Goal: Task Accomplishment & Management: Use online tool/utility

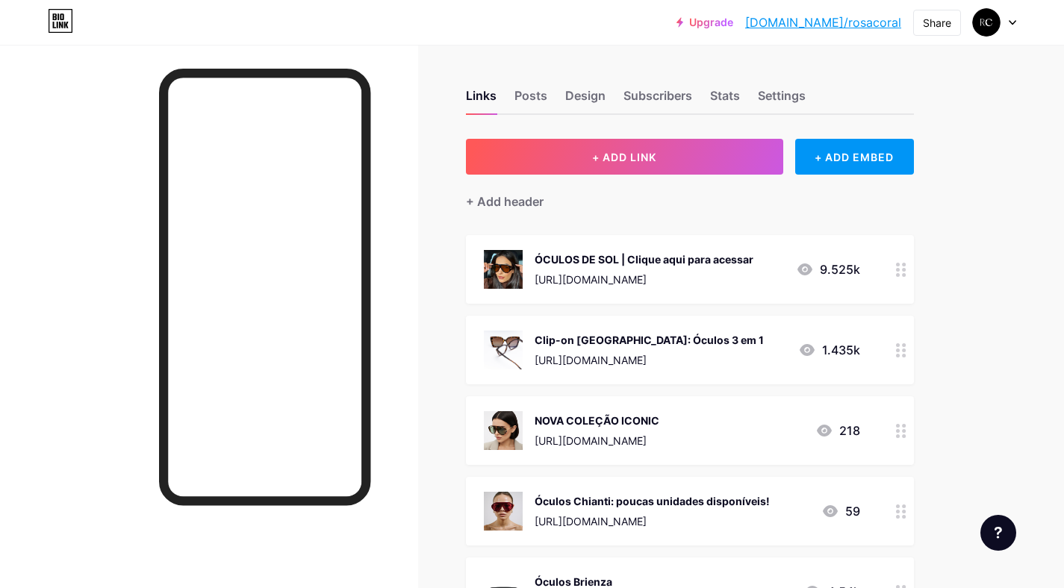
click at [1004, 36] on div "Upgrade [DOMAIN_NAME]/rosaco... [DOMAIN_NAME]/rosacoral Share Switch accounts […" at bounding box center [532, 22] width 1064 height 45
click at [1005, 25] on div at bounding box center [994, 22] width 43 height 27
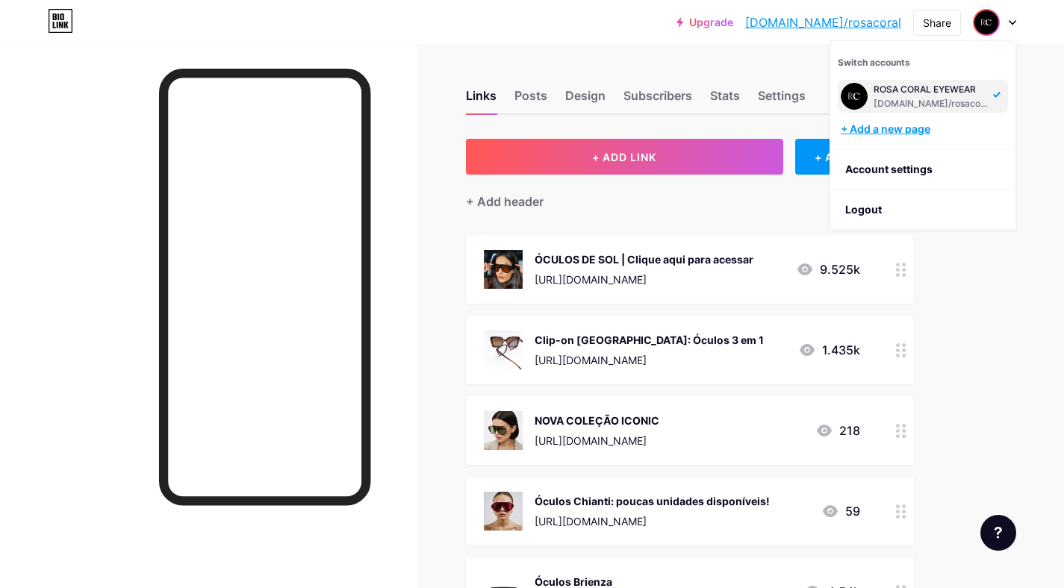
click at [909, 127] on div "+ Add a new page" at bounding box center [924, 129] width 167 height 15
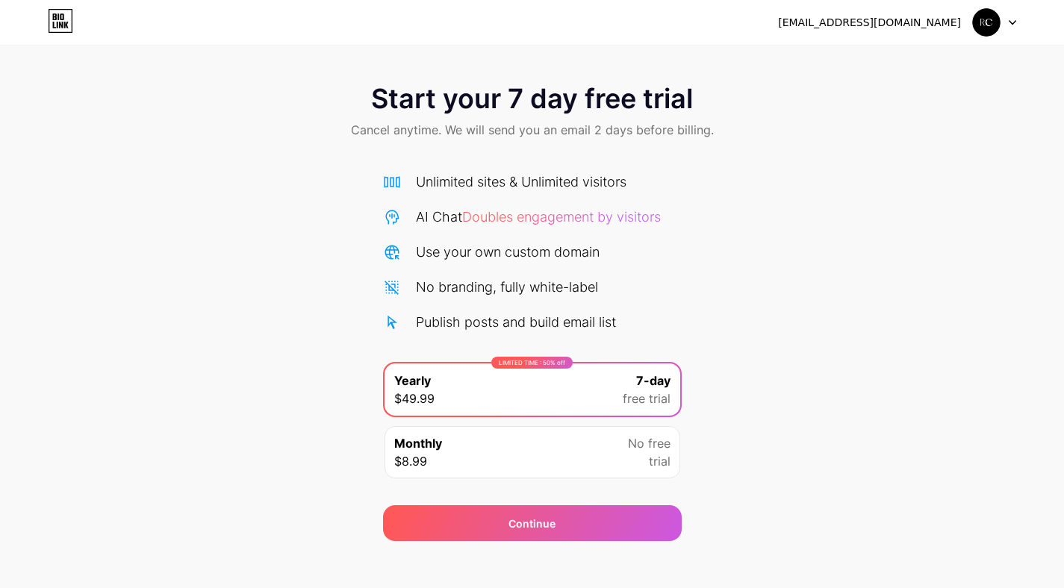
click at [984, 31] on img at bounding box center [986, 22] width 28 height 28
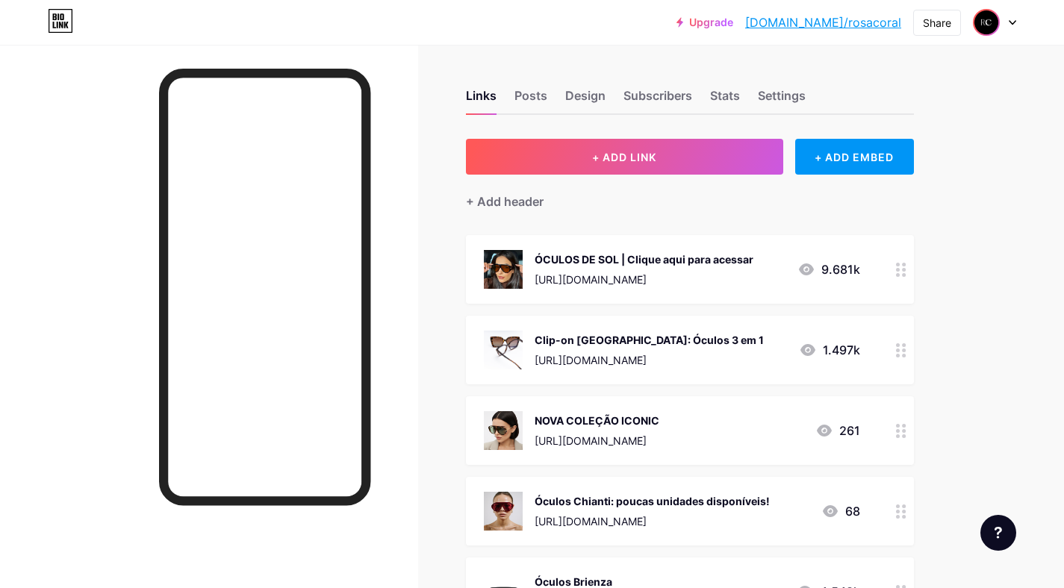
click at [998, 20] on img at bounding box center [987, 22] width 24 height 24
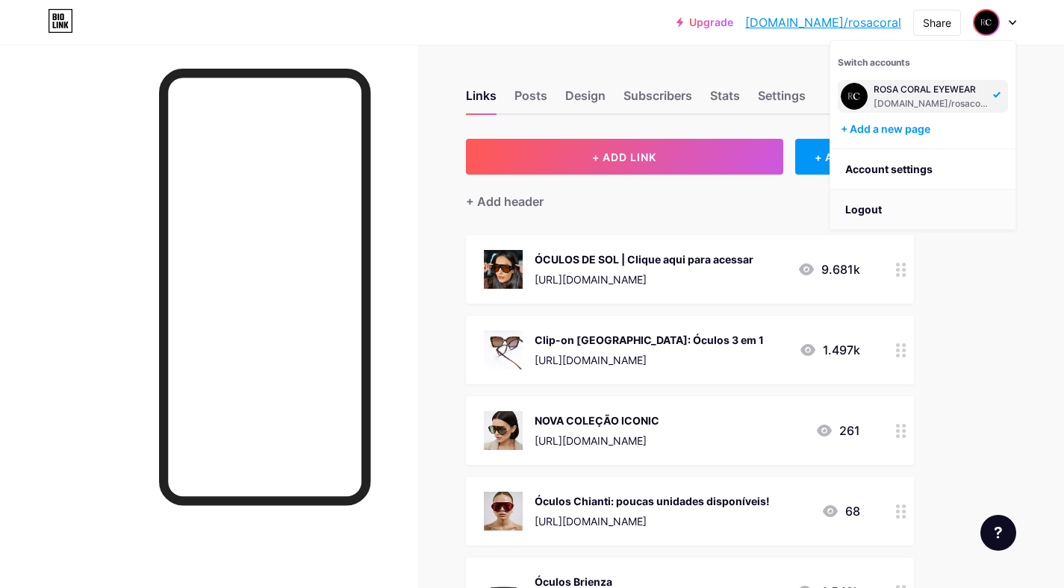
click at [877, 215] on li "Logout" at bounding box center [922, 210] width 185 height 40
click at [860, 205] on li "Logout" at bounding box center [922, 210] width 185 height 40
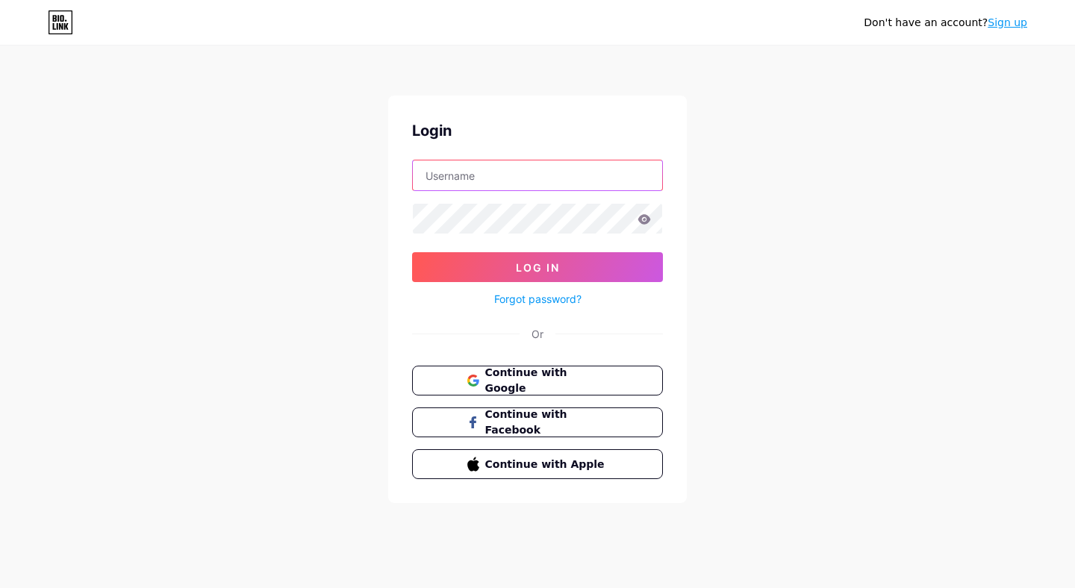
click at [563, 181] on input "text" at bounding box center [537, 176] width 249 height 30
type input "[EMAIL_ADDRESS][DOMAIN_NAME]"
click at [554, 300] on link "Forgot password?" at bounding box center [537, 299] width 87 height 16
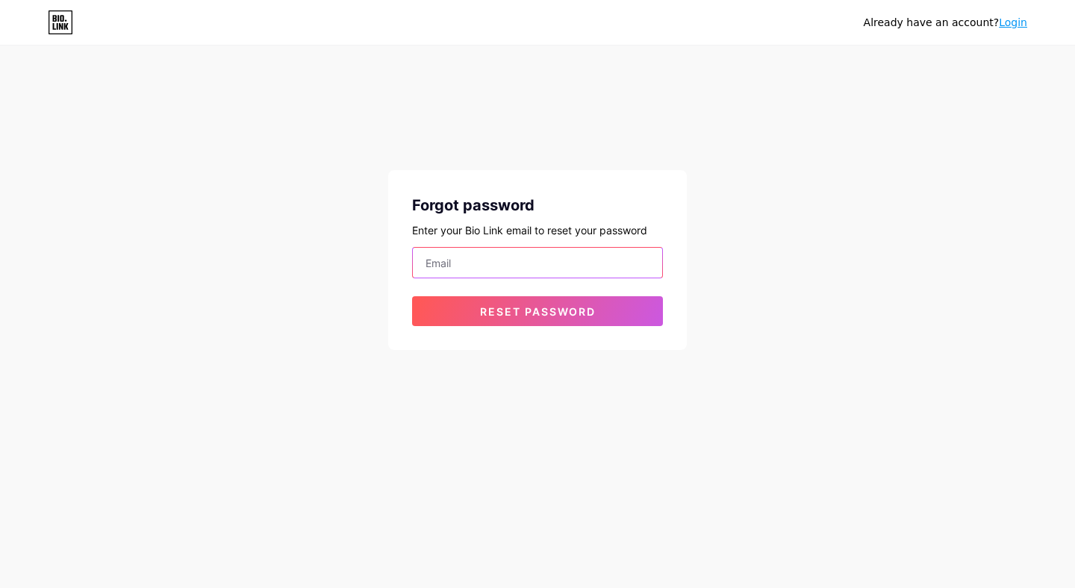
click at [490, 258] on input "email" at bounding box center [537, 263] width 249 height 30
type input "[EMAIL_ADDRESS][DOMAIN_NAME]"
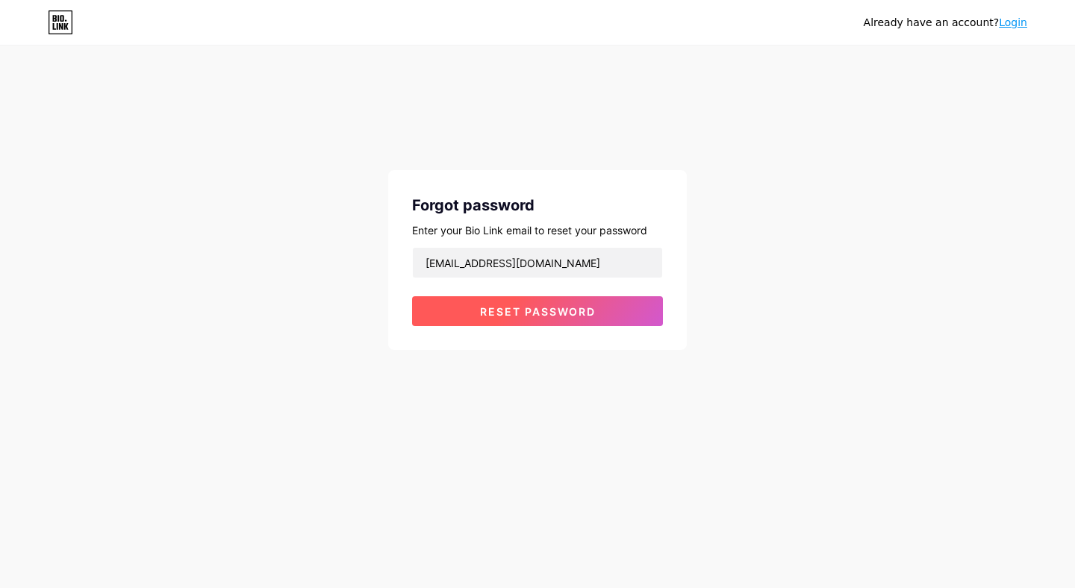
click at [553, 306] on span "Reset password" at bounding box center [538, 311] width 116 height 13
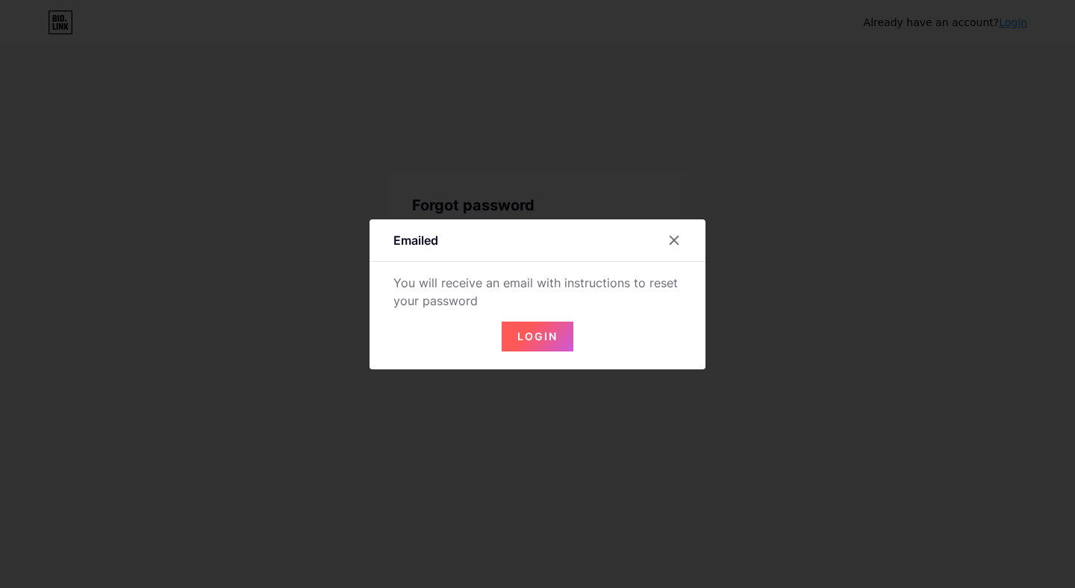
click at [539, 335] on span "Login" at bounding box center [538, 336] width 40 height 13
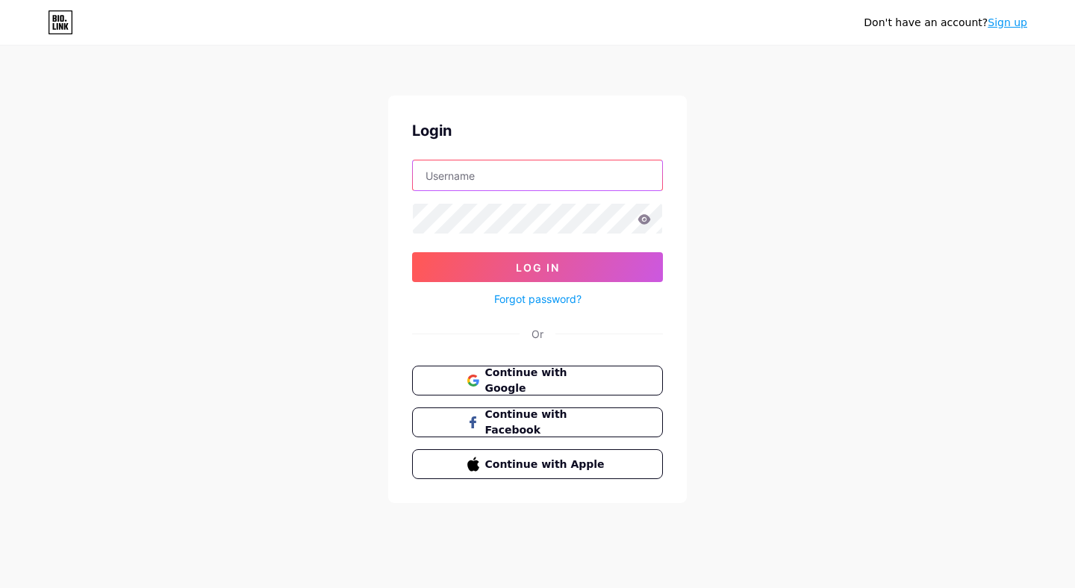
click at [481, 172] on input "text" at bounding box center [537, 176] width 249 height 30
type input "marketing@userosacoral.com"
click at [641, 218] on icon at bounding box center [644, 219] width 13 height 10
click at [650, 218] on icon at bounding box center [644, 219] width 13 height 10
click at [647, 220] on icon at bounding box center [644, 219] width 13 height 10
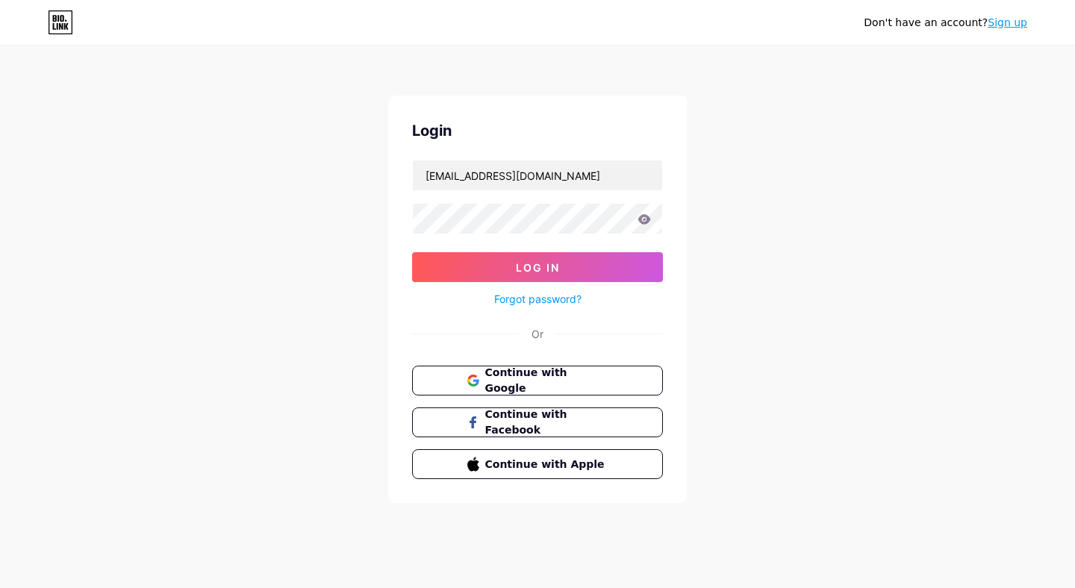
click at [784, 223] on div "Don't have an account? Sign up Login marketing@userosacoral.com Log In Forgot p…" at bounding box center [537, 275] width 1075 height 551
click at [548, 272] on span "Log In" at bounding box center [538, 267] width 44 height 13
click at [590, 270] on button "Log In" at bounding box center [537, 267] width 251 height 30
click at [508, 180] on input "text" at bounding box center [537, 176] width 249 height 30
click at [502, 166] on input "text" at bounding box center [537, 176] width 249 height 30
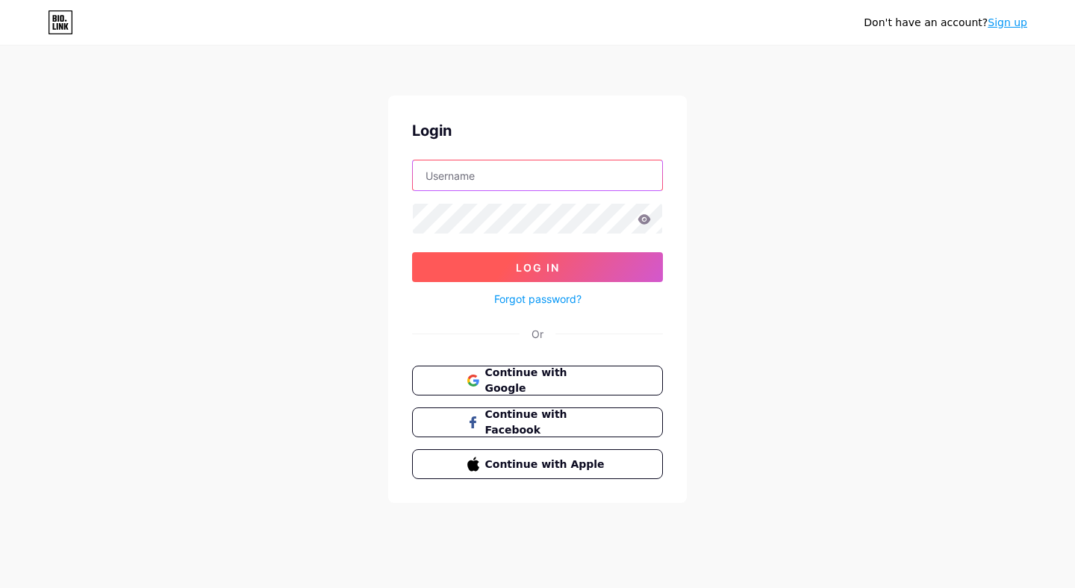
type input "marketing@userosacoral.com"
click at [563, 267] on button "Log In" at bounding box center [537, 267] width 251 height 30
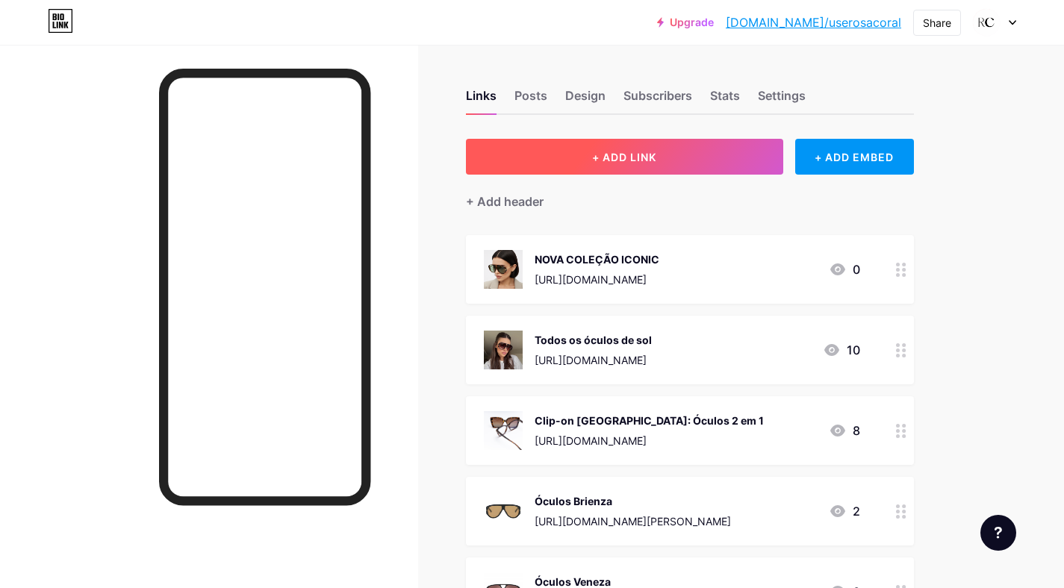
click at [675, 155] on button "+ ADD LINK" at bounding box center [624, 157] width 317 height 36
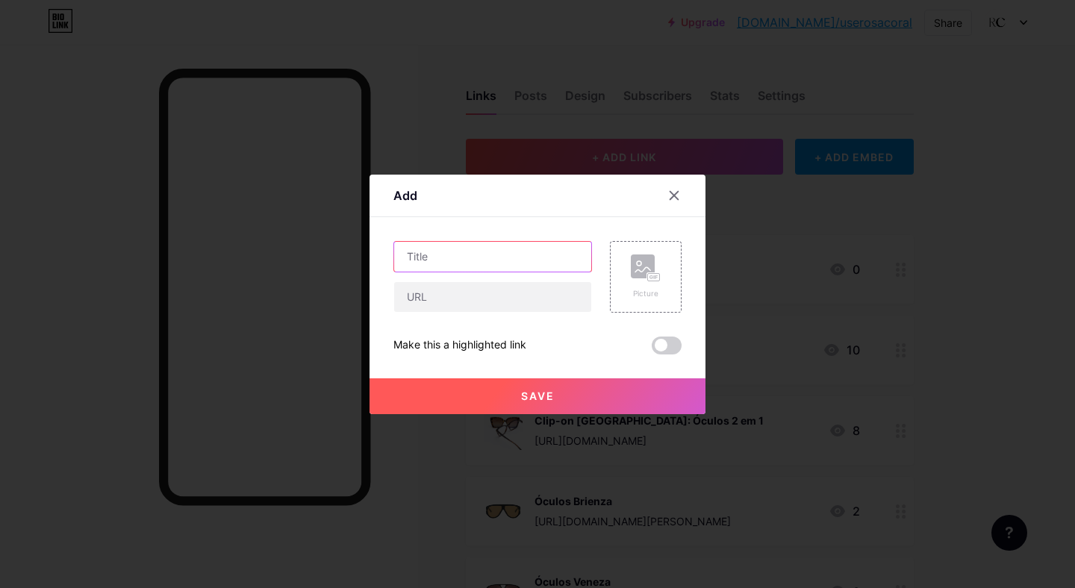
click at [472, 249] on input "text" at bounding box center [492, 257] width 197 height 30
click at [479, 264] on input "text" at bounding box center [492, 257] width 197 height 30
click at [476, 258] on input "text" at bounding box center [492, 257] width 197 height 30
type input "j"
type input "ó"
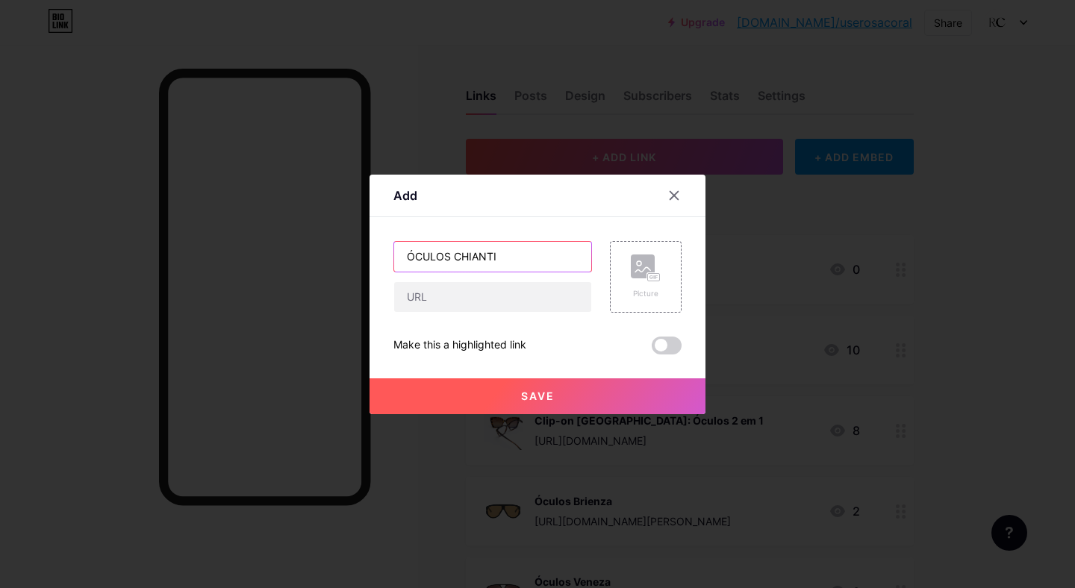
click at [409, 262] on input "ÓCULOS CHIANTI" at bounding box center [492, 257] width 197 height 30
type input "ELE VOLTOU: ÓCULOS CHIANTI"
click at [633, 265] on rect at bounding box center [643, 267] width 24 height 24
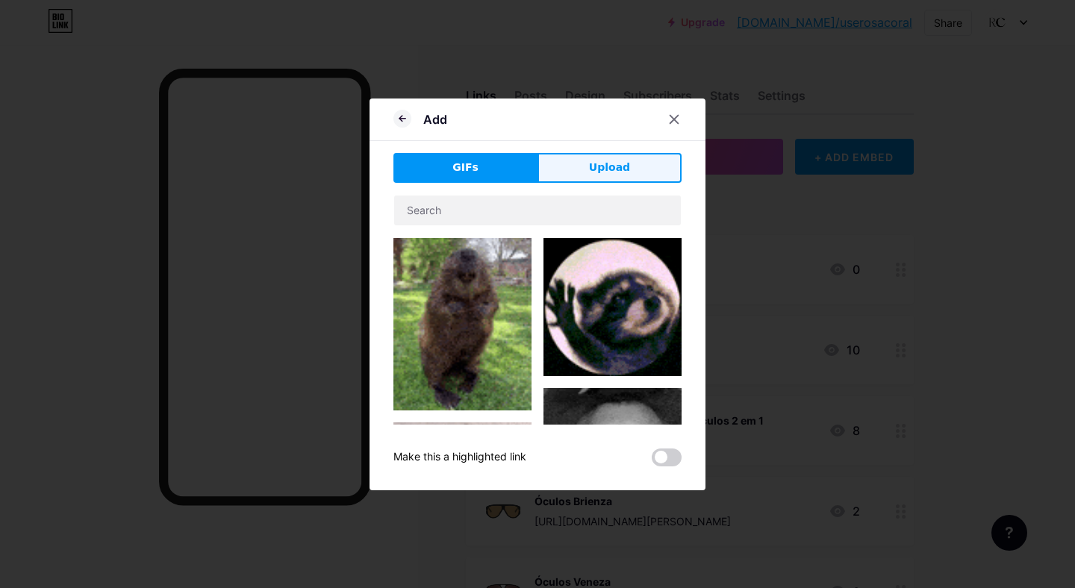
click at [591, 165] on span "Upload" at bounding box center [609, 168] width 41 height 16
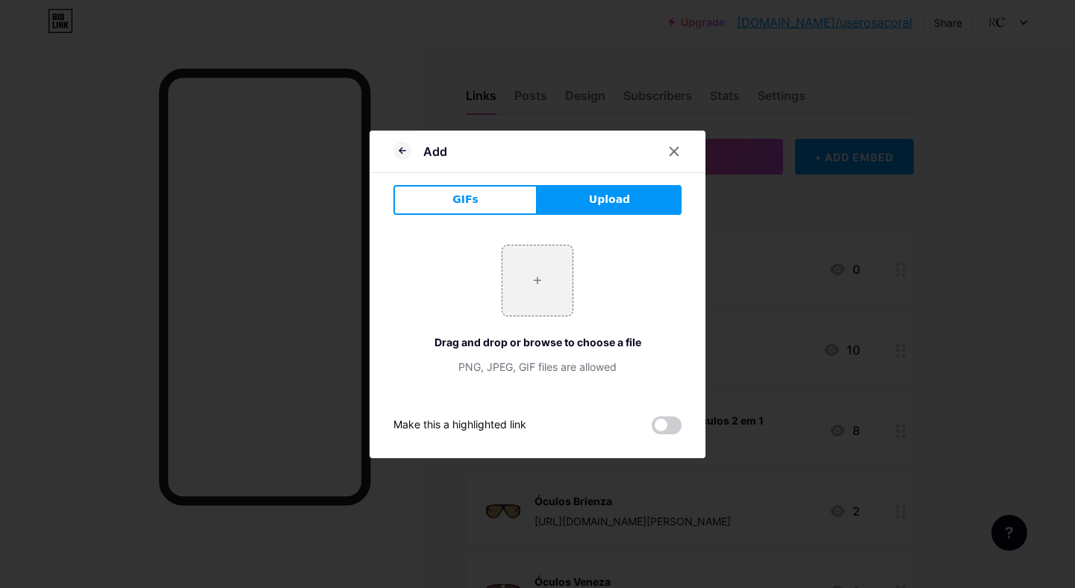
click at [532, 317] on div "+ Drag and drop or browse to choose a file PNG, JPEG, GIF files are allowed" at bounding box center [538, 310] width 288 height 130
click at [543, 279] on input "file" at bounding box center [538, 281] width 70 height 70
type input "C:\fakepath\CHIANTI.png"
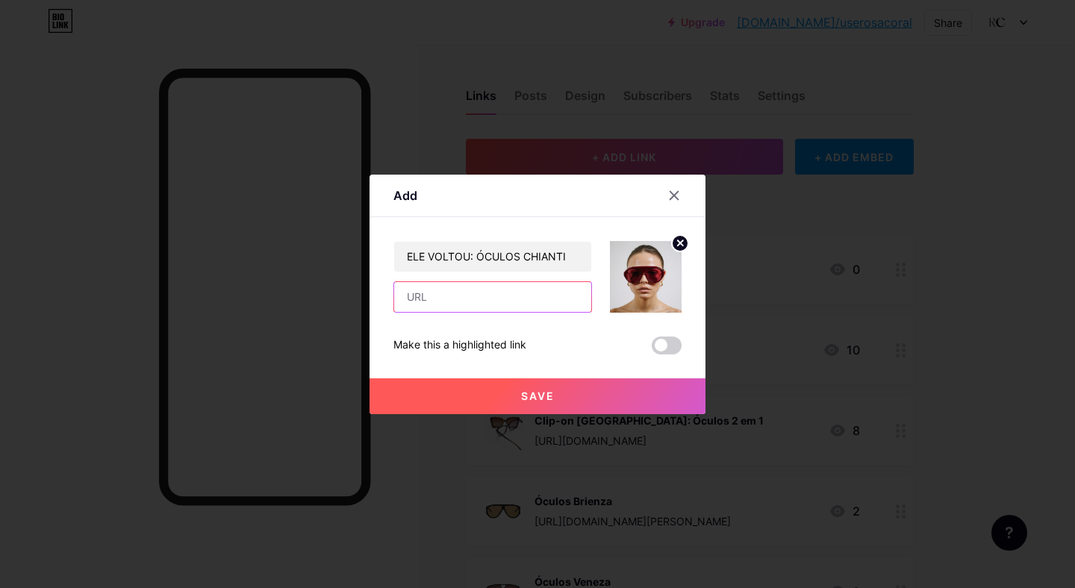
click at [441, 305] on input "text" at bounding box center [492, 297] width 197 height 30
paste input "https://www.userosacoral.com/products/oculos-chianti"
type input "https://www.userosacoral.com/products/oculos-chianti"
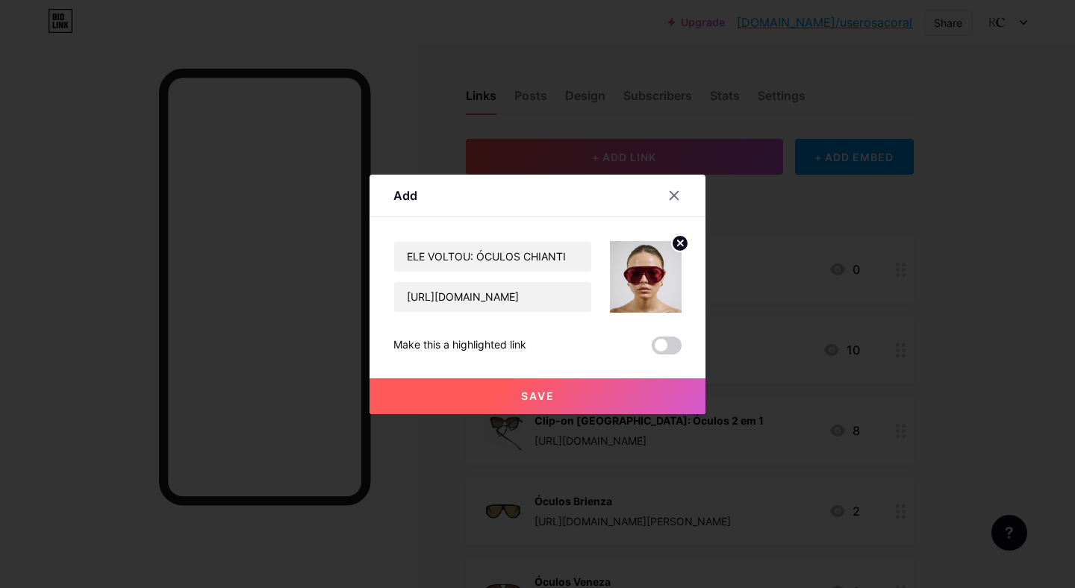
click at [549, 402] on span "Save" at bounding box center [538, 396] width 34 height 13
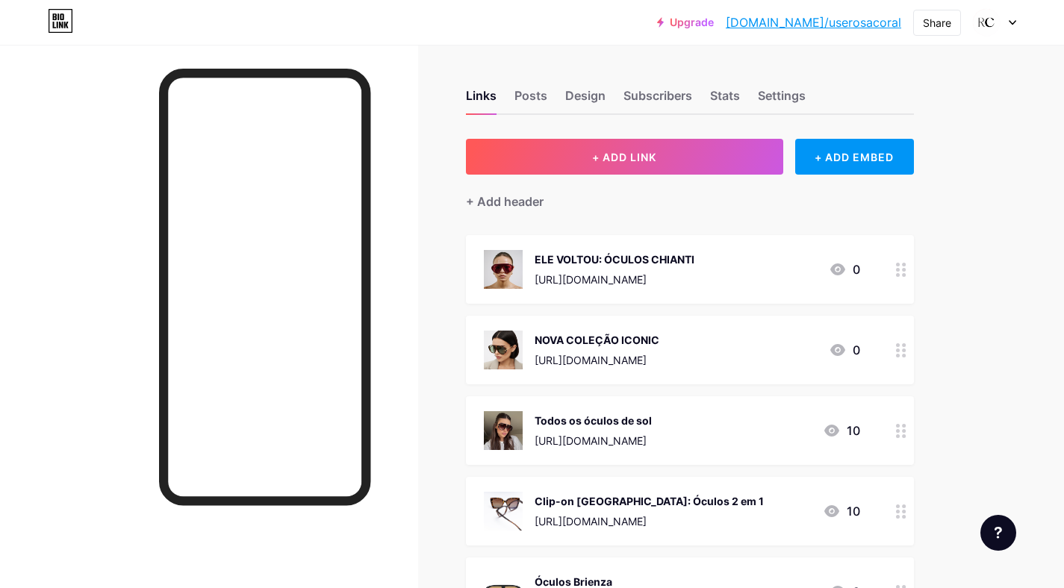
click at [629, 367] on div "NOVA COLEÇÃO ICONIC https://www.userosacoral.com/collections/iconic?utm_source=…" at bounding box center [597, 350] width 125 height 39
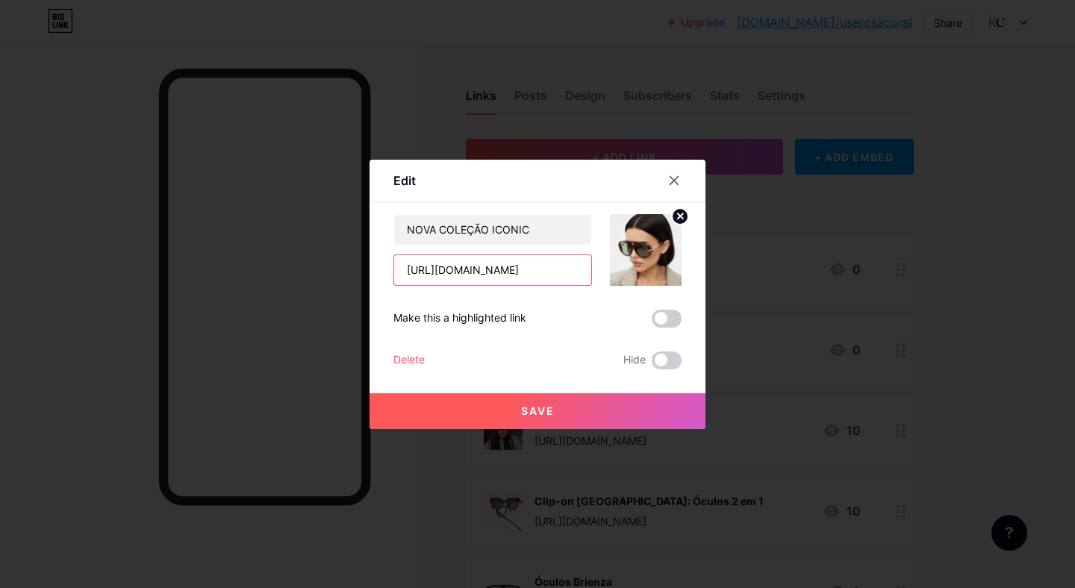
click at [557, 271] on input "https://www.userosacoral.com/collections/iconic?utm_source=tiktok&utm_medium=So…" at bounding box center [492, 270] width 197 height 30
drag, startPoint x: 581, startPoint y: 270, endPoint x: 506, endPoint y: 275, distance: 74.8
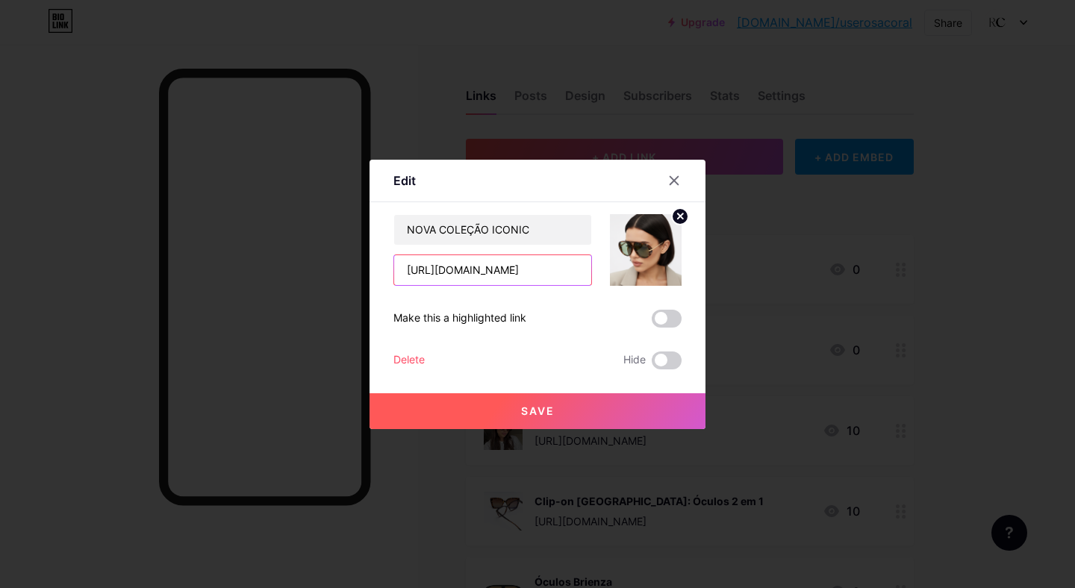
click at [506, 275] on input "https://www.userosacoral.com/collections/iconic?utm_source=tiktok&utm_medium=So…" at bounding box center [492, 270] width 197 height 30
click at [674, 176] on icon at bounding box center [674, 181] width 12 height 12
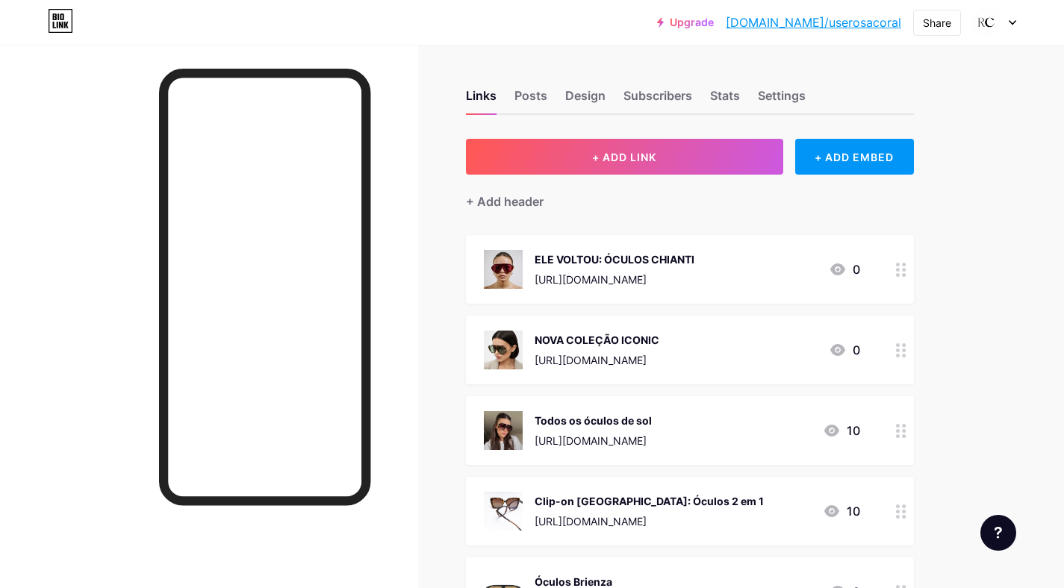
click at [694, 265] on div "ELE VOLTOU: ÓCULOS CHIANTI" at bounding box center [615, 260] width 160 height 16
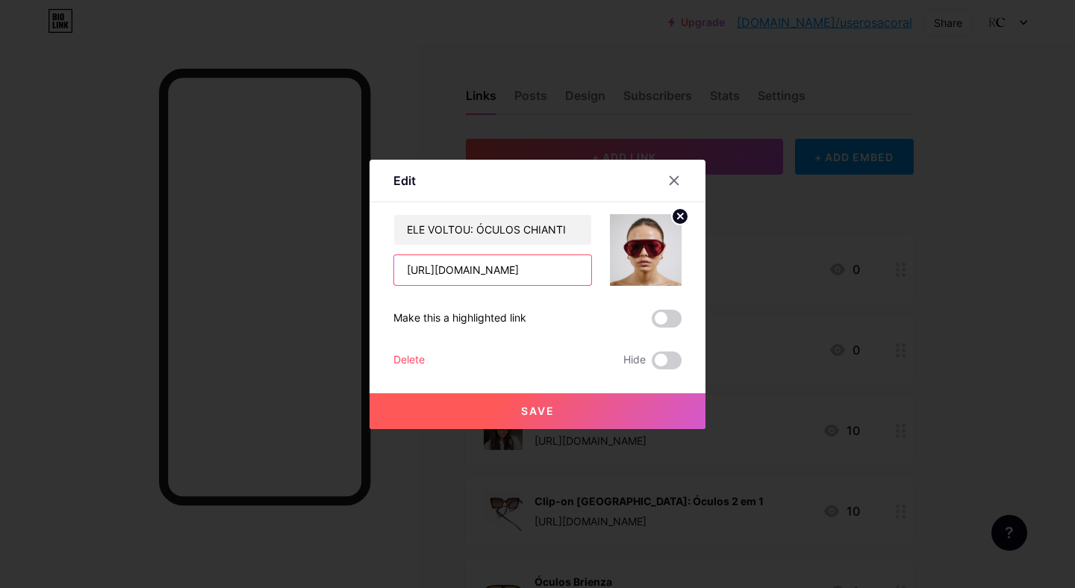
click at [506, 268] on input "https://www.userosacoral.com/products/oculos-chianti" at bounding box center [492, 270] width 197 height 30
paste input "?utm_source=tiktok&utm_medium=Social+Midia&utm_campaign=BIOLINK"
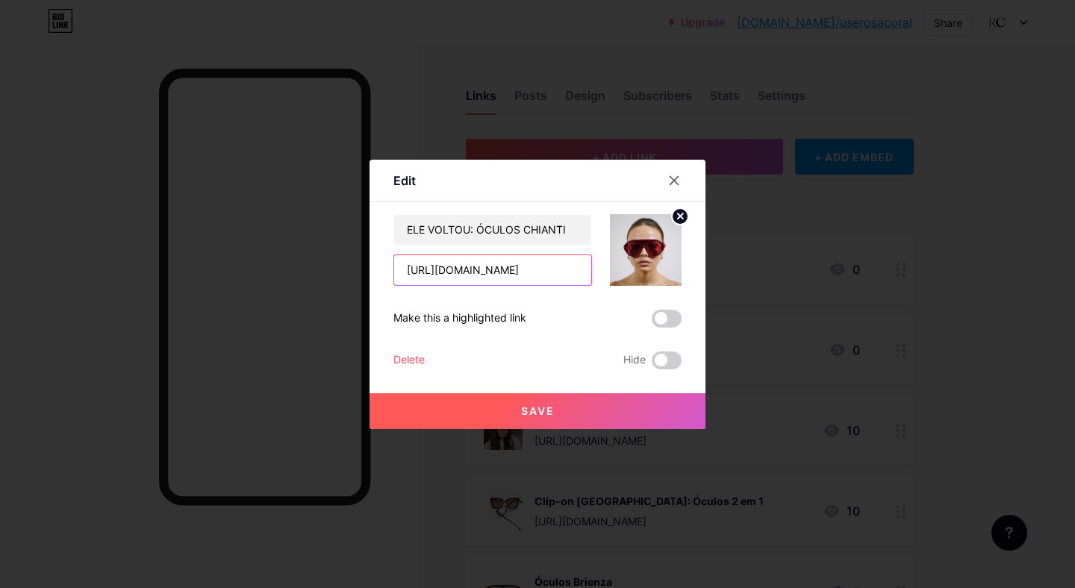
type input "https://www.userosacoral.com/products/oculos-chianti?utm_source=tiktok&utm_medi…"
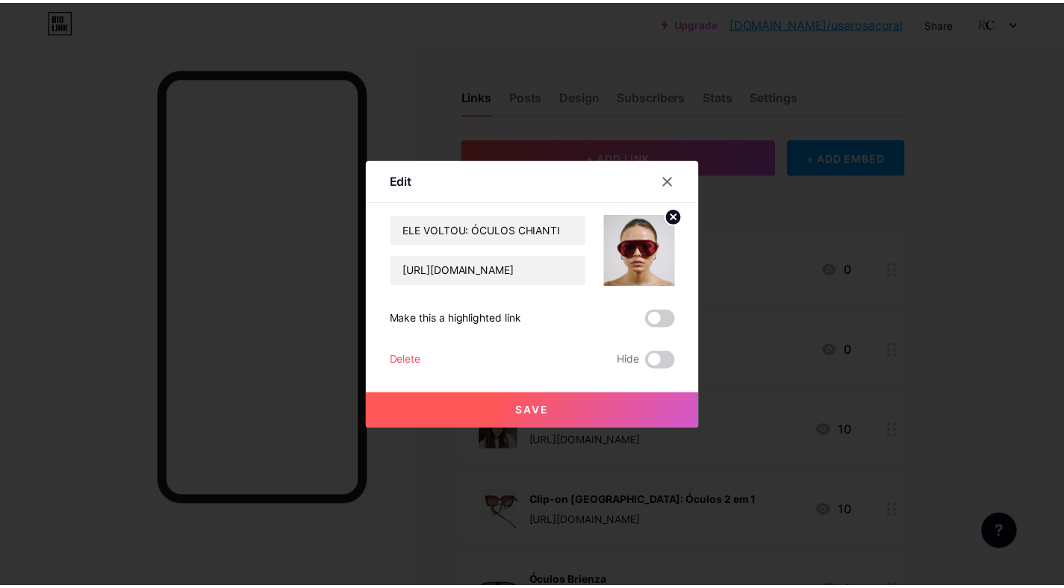
scroll to position [0, 0]
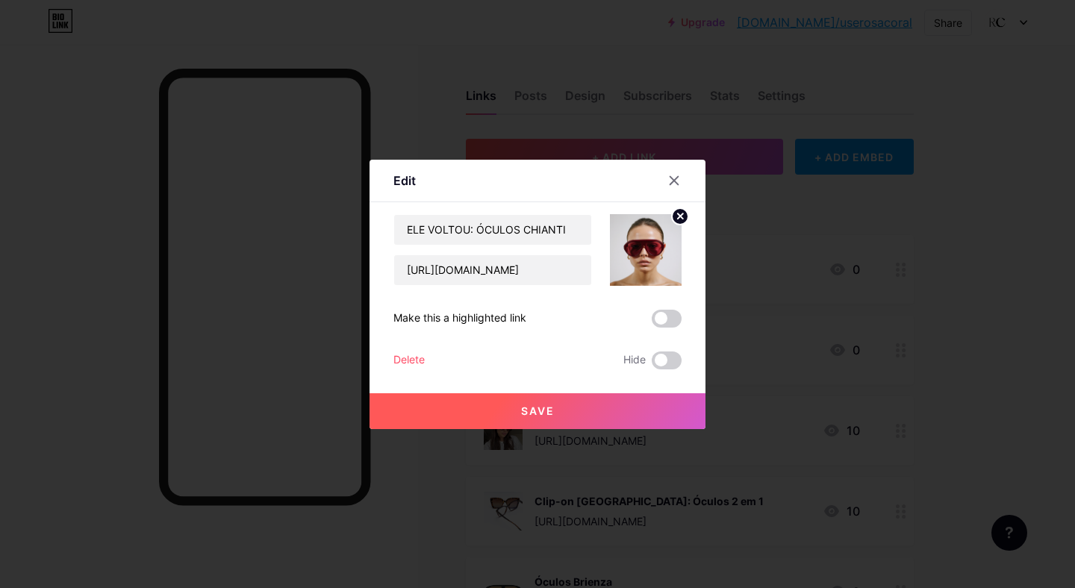
click at [534, 411] on span "Save" at bounding box center [538, 411] width 34 height 13
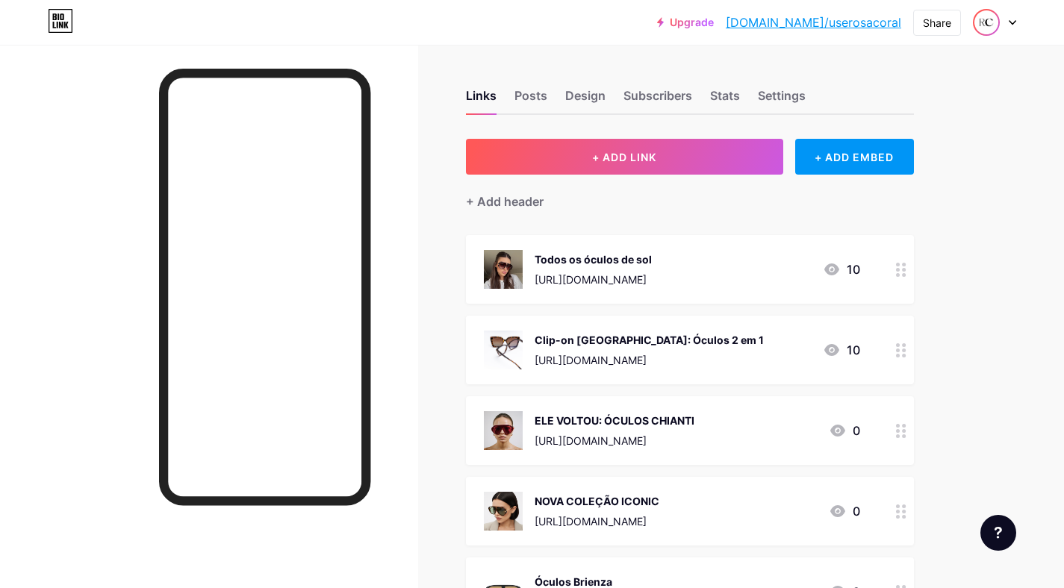
drag, startPoint x: 905, startPoint y: 457, endPoint x: 986, endPoint y: 9, distance: 455.4
